Goal: Task Accomplishment & Management: Complete application form

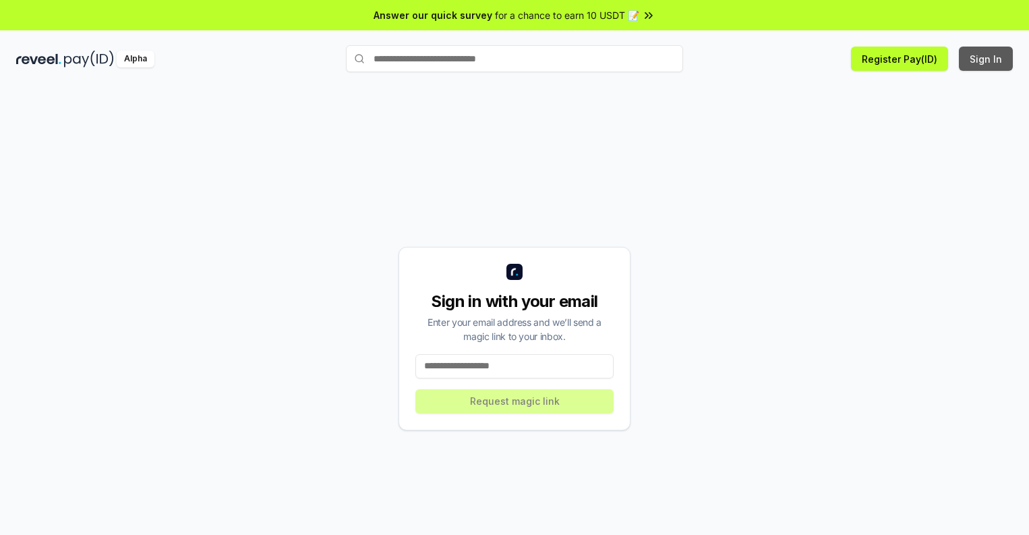
click at [986, 59] on button "Sign In" at bounding box center [986, 59] width 54 height 24
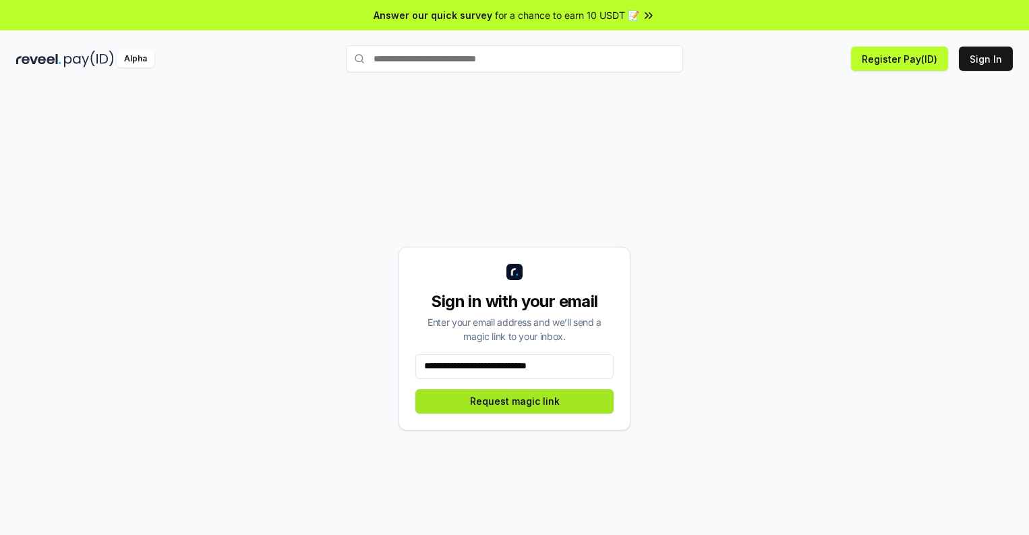
type input "**********"
click at [514, 401] on button "Request magic link" at bounding box center [514, 401] width 198 height 24
